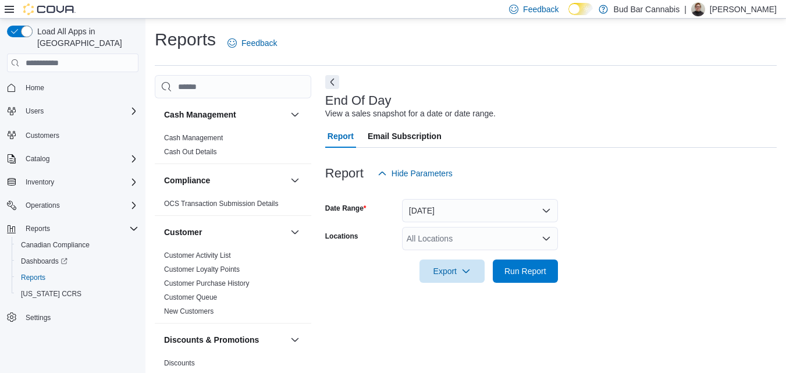
scroll to position [15, 0]
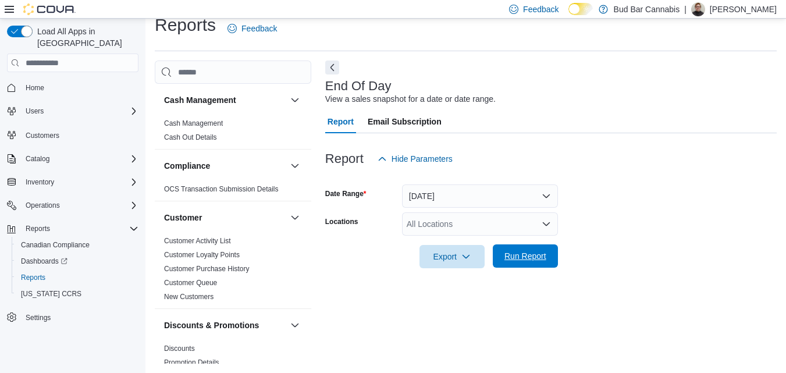
click at [534, 254] on span "Run Report" at bounding box center [526, 256] width 42 height 12
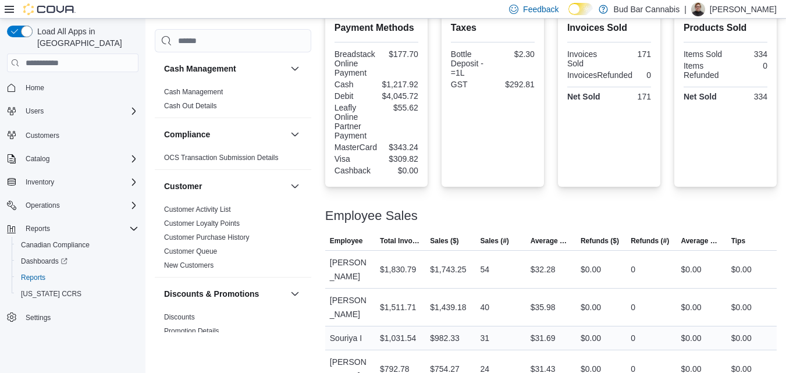
scroll to position [511, 0]
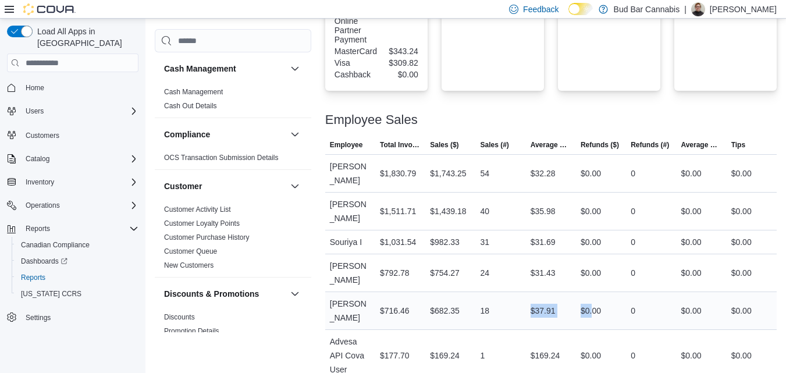
drag, startPoint x: 525, startPoint y: 258, endPoint x: 601, endPoint y: 263, distance: 76.4
click at [599, 292] on tr "Employee [PERSON_NAME] Total Invoiced $716.46 Sales ($) $682.35 Sales (#) 18 Av…" at bounding box center [551, 311] width 452 height 38
click at [635, 304] on div "0" at bounding box center [633, 311] width 5 height 14
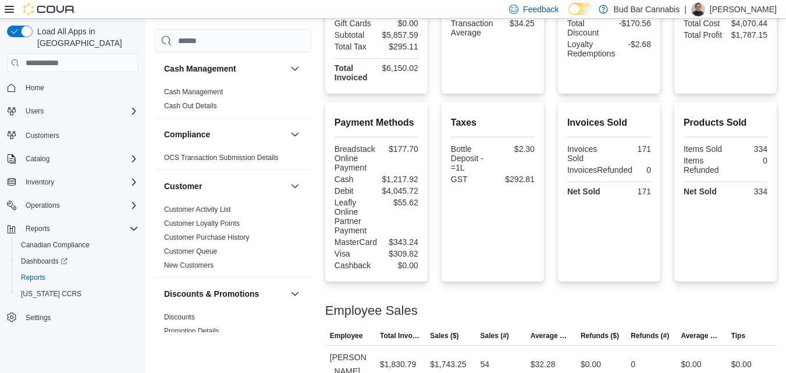
scroll to position [221, 0]
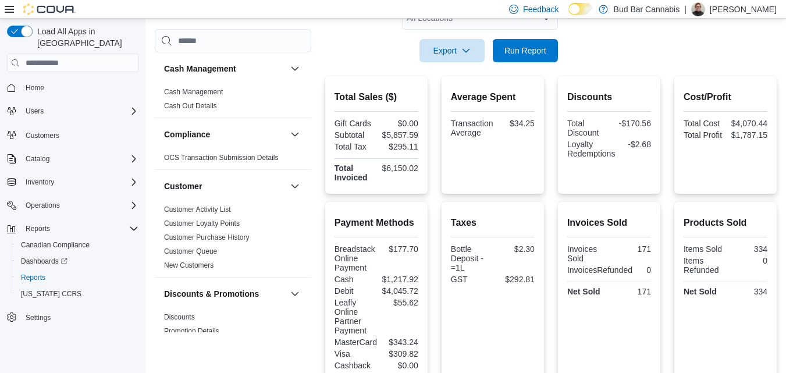
click at [80, 80] on span "Home" at bounding box center [80, 87] width 118 height 15
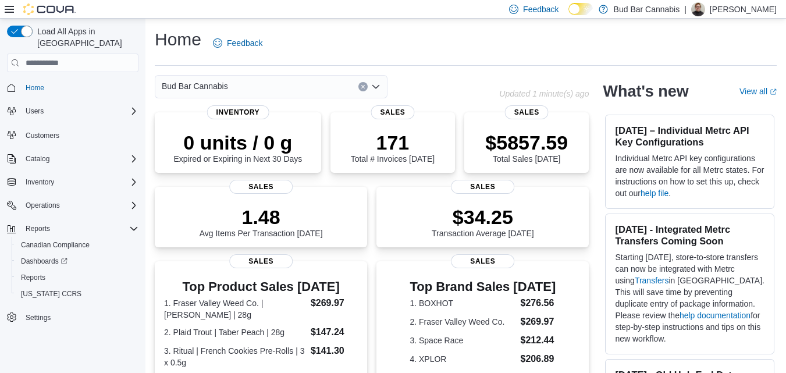
click at [307, 79] on div "Bud Bar Cannabis" at bounding box center [271, 86] width 233 height 23
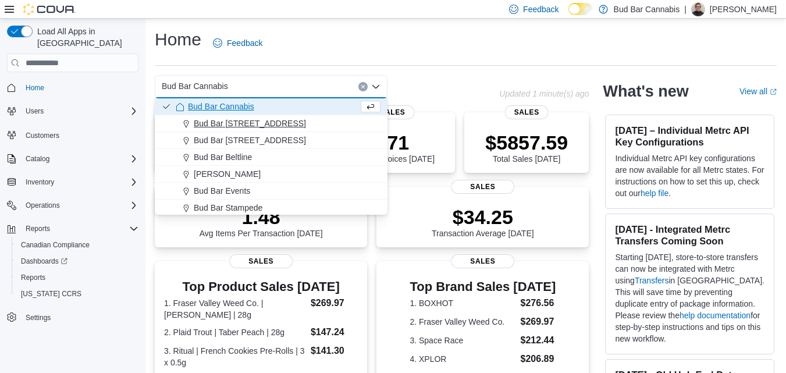
click at [264, 126] on div "Bud Bar [STREET_ADDRESS]" at bounding box center [278, 124] width 205 height 12
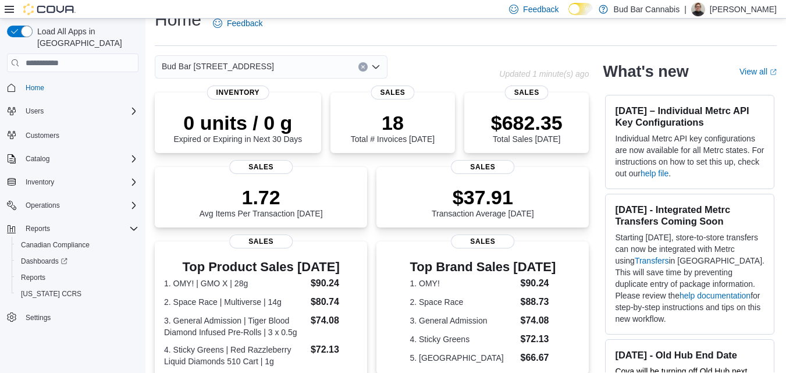
scroll to position [9, 0]
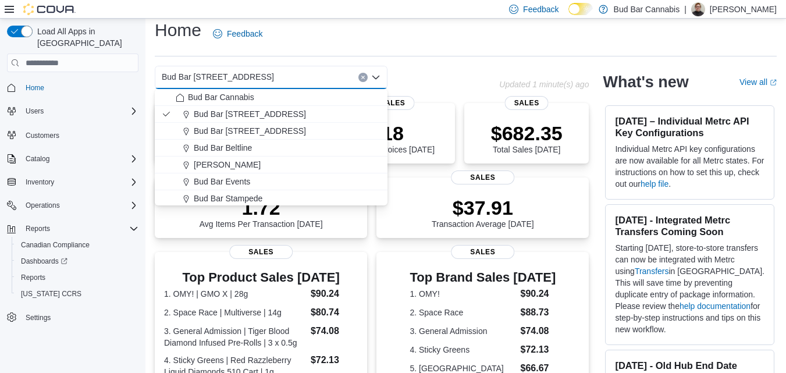
click at [347, 38] on div "Home Feedback" at bounding box center [466, 34] width 622 height 30
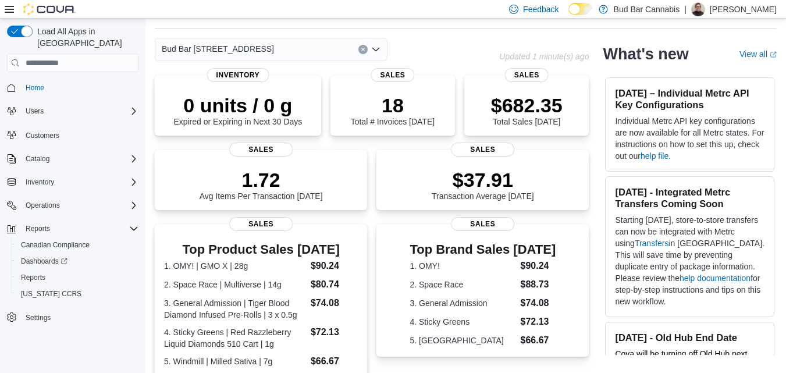
scroll to position [0, 0]
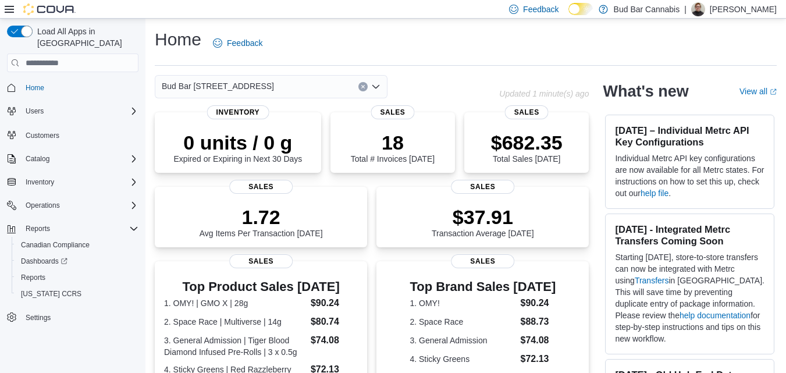
click at [279, 84] on div "Bud Bar [STREET_ADDRESS]" at bounding box center [271, 86] width 233 height 23
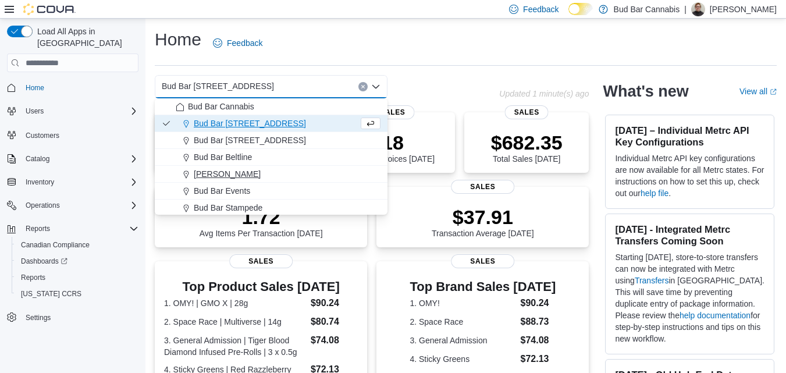
click at [257, 169] on span "[PERSON_NAME]" at bounding box center [227, 174] width 67 height 12
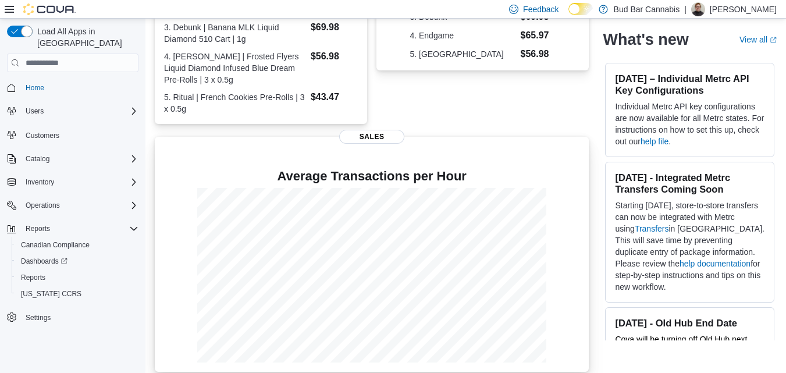
scroll to position [158, 0]
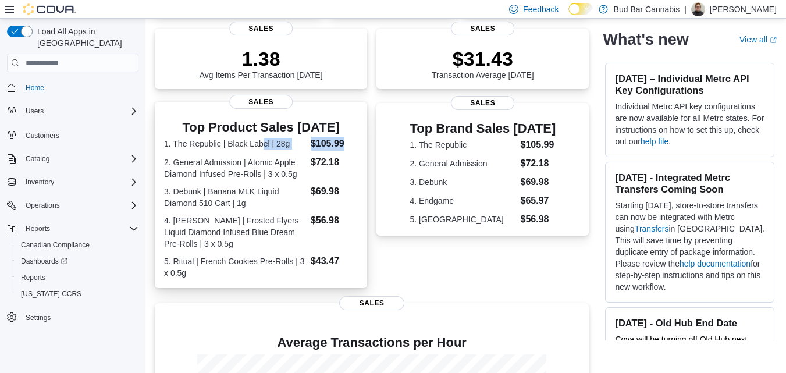
drag, startPoint x: 263, startPoint y: 147, endPoint x: 354, endPoint y: 150, distance: 91.4
click at [354, 150] on dl "1. The Republic | Black Label | 28g $105.99 2. General Admission | Atomic Apple…" at bounding box center [261, 208] width 194 height 142
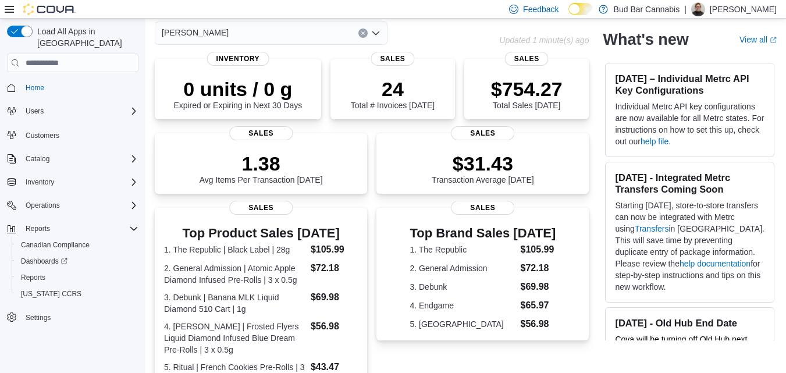
scroll to position [233, 0]
